Goal: Transaction & Acquisition: Purchase product/service

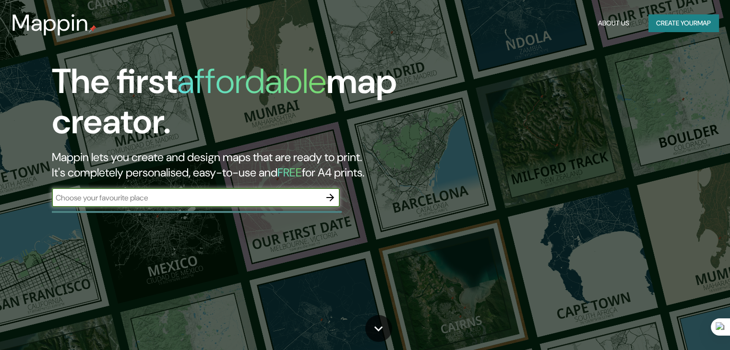
click at [165, 203] on input "text" at bounding box center [186, 198] width 269 height 11
type input "talcahuano"
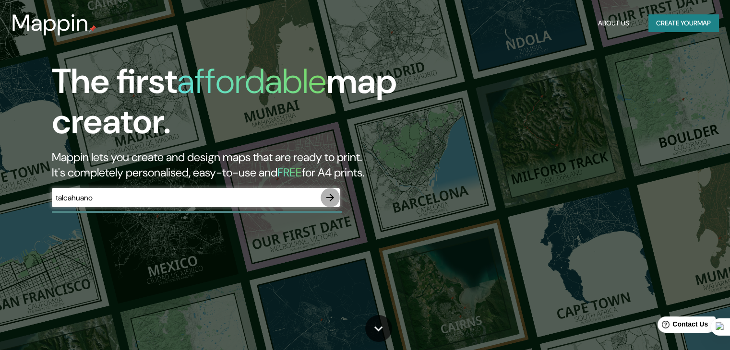
click at [330, 203] on icon "button" at bounding box center [331, 198] width 12 height 12
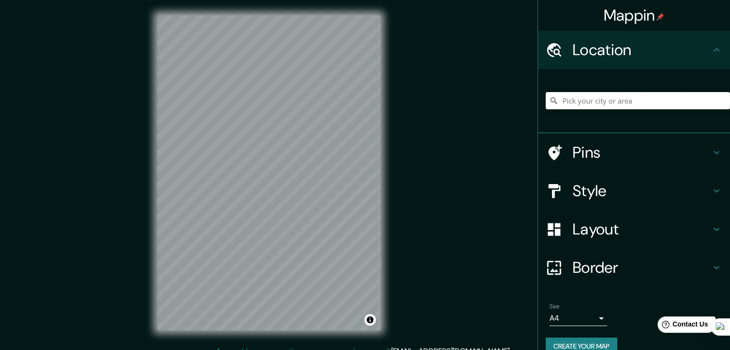
click at [616, 106] on input "Pick your city or area" at bounding box center [638, 100] width 184 height 17
type input "y"
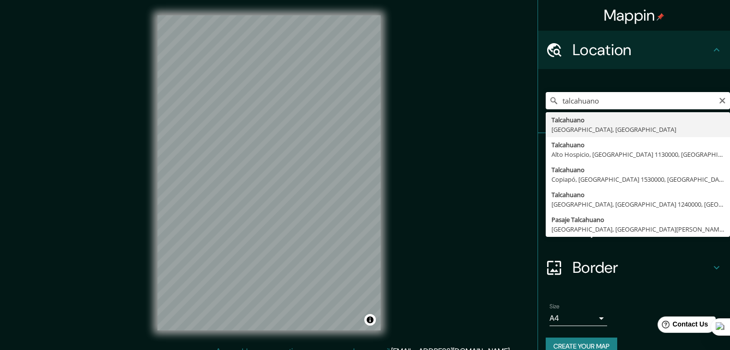
type input "Talcahuano, [GEOGRAPHIC_DATA], [GEOGRAPHIC_DATA]"
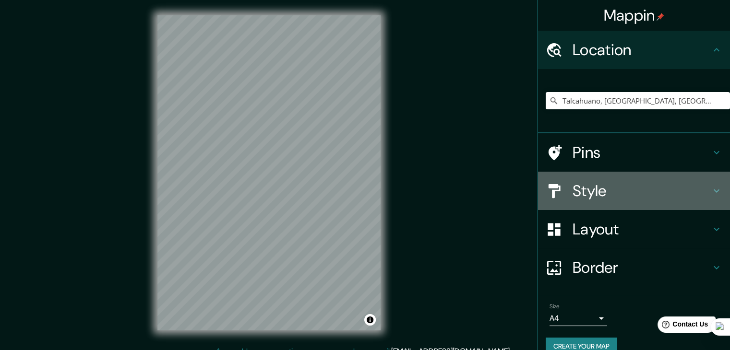
click at [595, 184] on h4 "Style" at bounding box center [642, 190] width 138 height 19
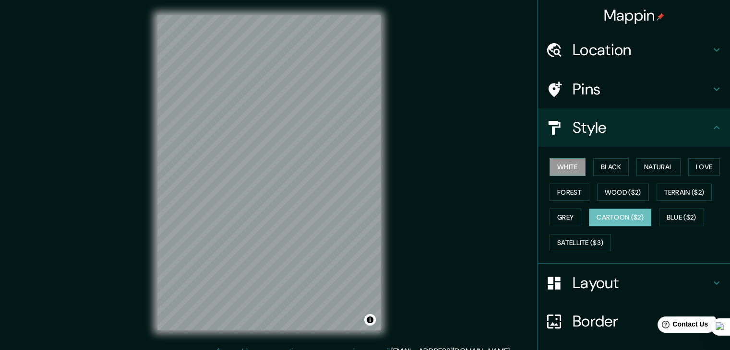
click at [609, 218] on button "Cartoon ($2)" at bounding box center [620, 218] width 62 height 18
click at [610, 166] on button "Black" at bounding box center [611, 167] width 36 height 18
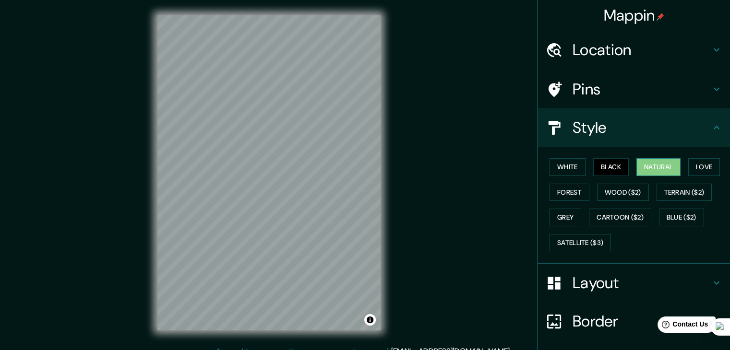
click at [640, 166] on button "Natural" at bounding box center [659, 167] width 44 height 18
click at [695, 171] on button "Love" at bounding box center [704, 167] width 32 height 18
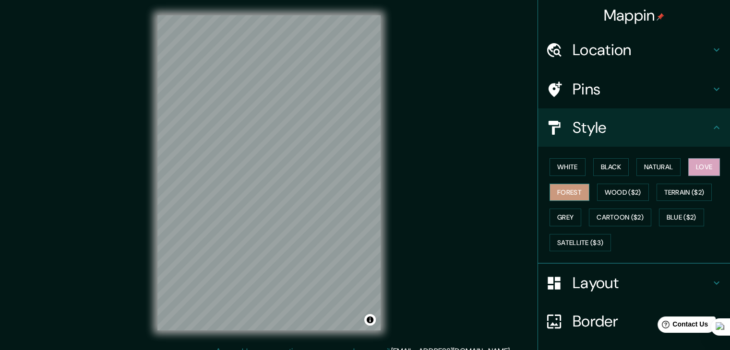
click at [556, 194] on button "Forest" at bounding box center [570, 193] width 40 height 18
click at [613, 193] on button "Wood ($2)" at bounding box center [623, 193] width 52 height 18
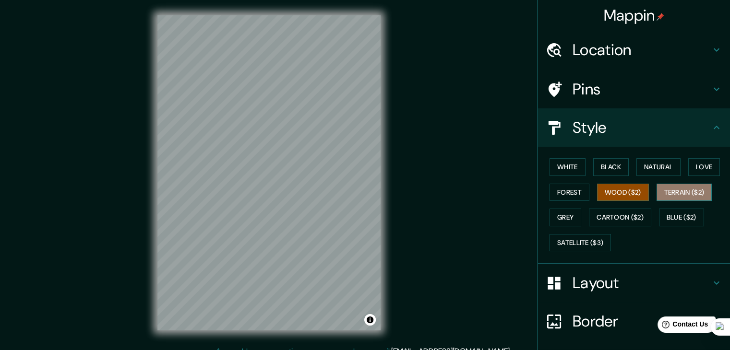
click at [669, 192] on button "Terrain ($2)" at bounding box center [685, 193] width 56 height 18
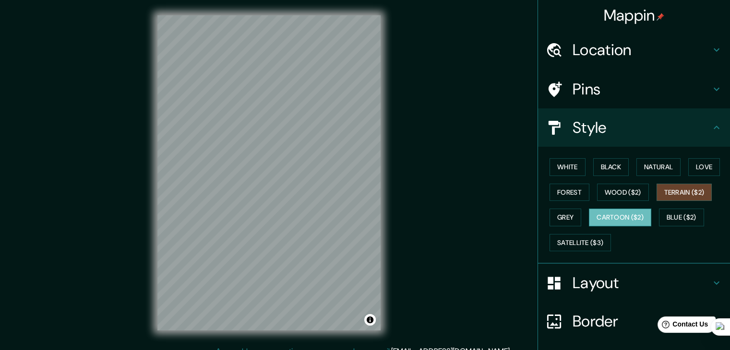
click at [637, 215] on button "Cartoon ($2)" at bounding box center [620, 218] width 62 height 18
click at [675, 217] on button "Blue ($2)" at bounding box center [681, 218] width 45 height 18
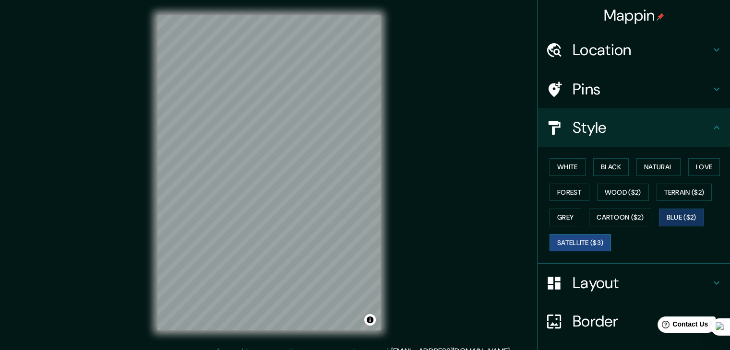
click at [574, 239] on button "Satellite ($3)" at bounding box center [580, 243] width 61 height 18
click at [672, 215] on button "Blue ($2)" at bounding box center [681, 218] width 45 height 18
